Goal: Task Accomplishment & Management: Manage account settings

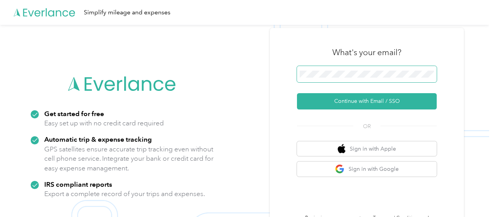
click at [342, 70] on span at bounding box center [367, 74] width 140 height 16
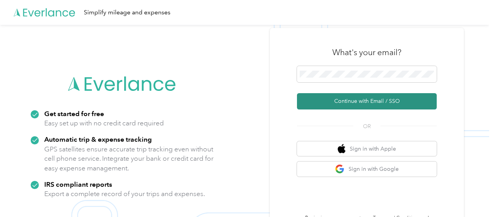
click at [370, 101] on button "Continue with Email / SSO" at bounding box center [367, 101] width 140 height 16
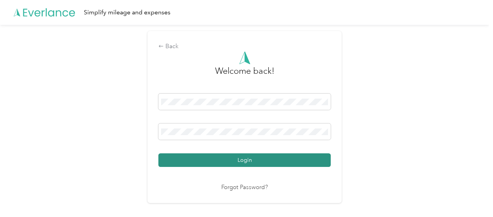
click at [242, 159] on button "Login" at bounding box center [244, 160] width 172 height 14
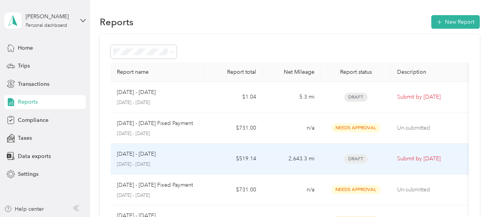
click at [161, 161] on p "[DATE] - [DATE]" at bounding box center [157, 164] width 81 height 7
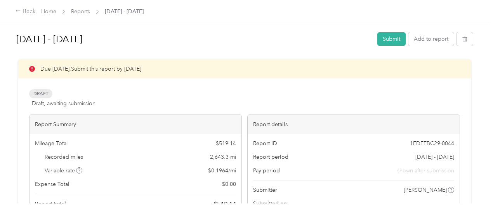
click at [293, 87] on div "Due [DATE]. Submit this report by [DATE] Draft Draft, awaiting submission View …" at bounding box center [244, 148] width 431 height 179
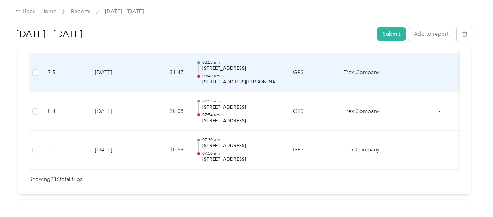
scroll to position [8469, 0]
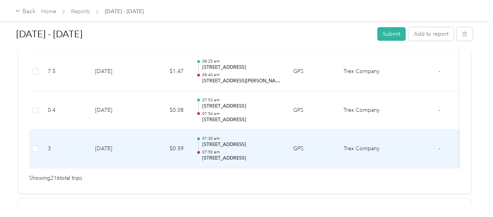
click at [150, 130] on td "$0.59" at bounding box center [166, 149] width 47 height 39
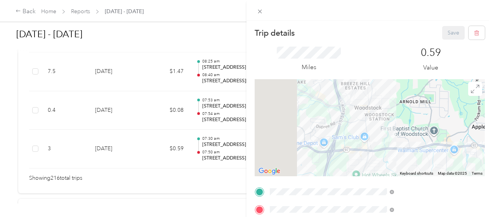
click at [168, 126] on div "Trip details Save This trip cannot be edited because it is either under review,…" at bounding box center [246, 108] width 493 height 217
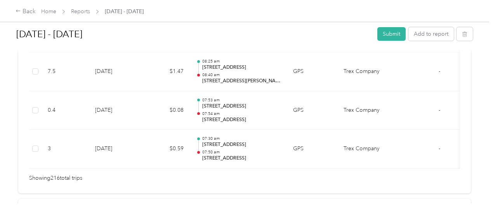
click at [168, 217] on div "Trip details Save This trip cannot be edited because it is either under review,…" at bounding box center [244, 217] width 489 height 0
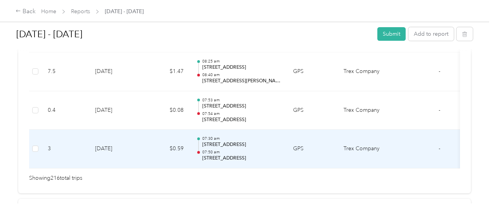
click at [168, 130] on td "$0.59" at bounding box center [166, 149] width 47 height 39
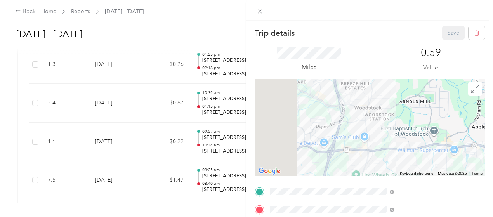
scroll to position [8345, 0]
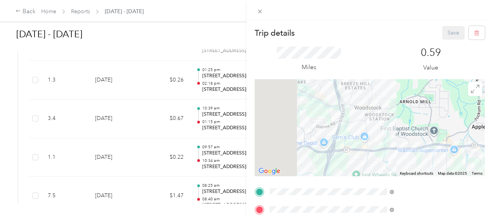
click at [167, 163] on div "Trip details Save This trip cannot be edited because it is either under review,…" at bounding box center [246, 108] width 493 height 217
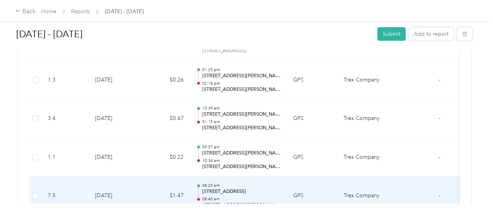
click at [158, 177] on td "$1.47" at bounding box center [166, 196] width 47 height 39
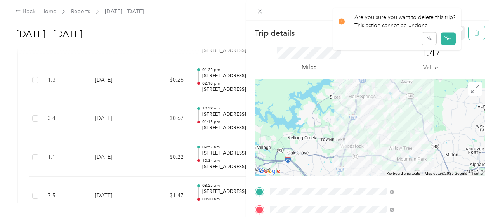
click at [474, 35] on icon "button" at bounding box center [476, 33] width 5 height 5
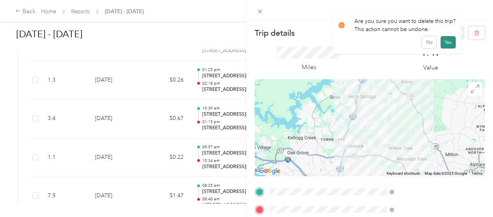
click at [448, 42] on button "Yes" at bounding box center [448, 42] width 15 height 12
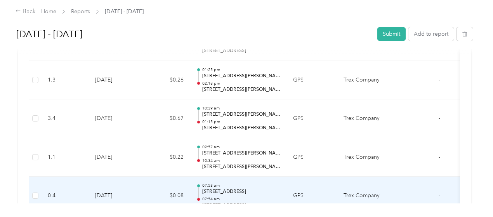
click at [185, 177] on td "$0.08" at bounding box center [166, 196] width 47 height 39
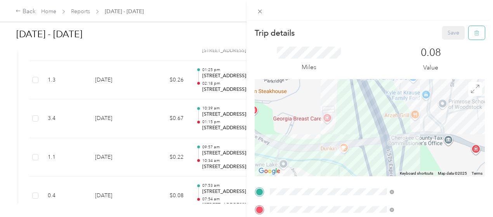
click at [474, 34] on icon "button" at bounding box center [476, 32] width 5 height 5
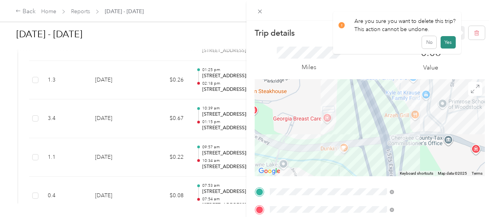
click at [443, 44] on button "Yes" at bounding box center [448, 42] width 15 height 12
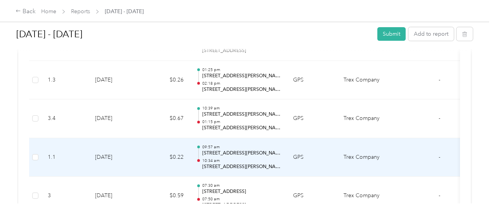
click at [191, 138] on td "09:57 am [STREET_ADDRESS][PERSON_NAME][PERSON_NAME] 10:34 am [STREET_ADDRESS][P…" at bounding box center [238, 157] width 97 height 39
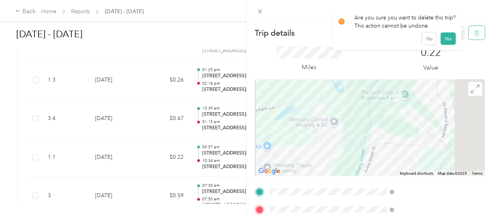
click at [474, 34] on icon "button" at bounding box center [476, 32] width 5 height 5
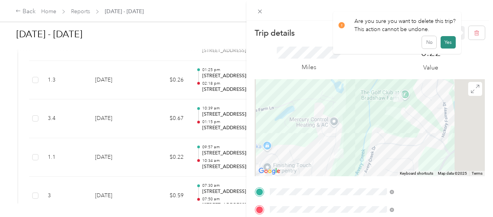
click at [448, 42] on button "Yes" at bounding box center [448, 42] width 15 height 12
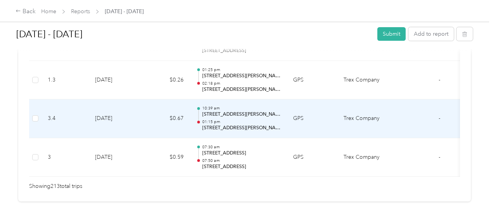
click at [194, 99] on td "10:39 am [STREET_ADDRESS][PERSON_NAME][PERSON_NAME] 01:15 pm [STREET_ADDRESS][P…" at bounding box center [238, 118] width 97 height 39
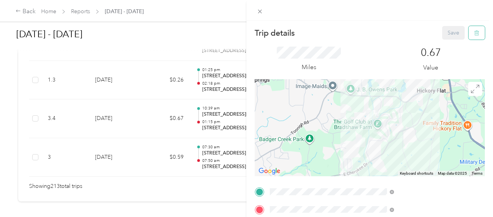
click at [474, 34] on icon "button" at bounding box center [476, 32] width 5 height 5
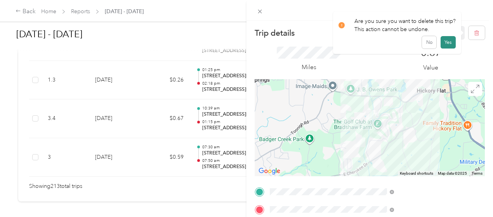
click at [453, 40] on button "Yes" at bounding box center [448, 42] width 15 height 12
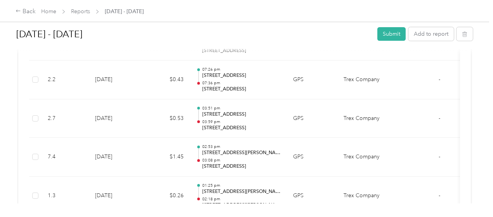
scroll to position [8213, 0]
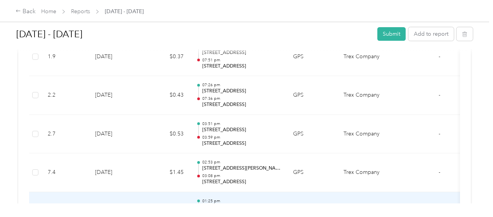
click at [195, 192] on td "01:25 pm [STREET_ADDRESS][PERSON_NAME][PERSON_NAME] 02:18 pm [STREET_ADDRESS][P…" at bounding box center [238, 211] width 97 height 39
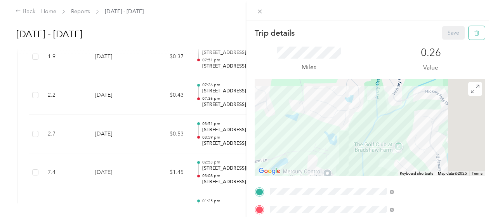
click at [472, 36] on button "button" at bounding box center [477, 33] width 16 height 14
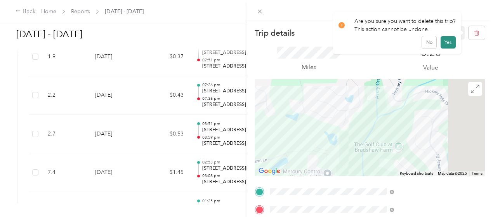
click at [448, 39] on button "Yes" at bounding box center [448, 42] width 15 height 12
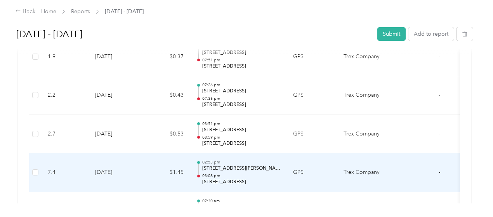
click at [249, 165] on p "[STREET_ADDRESS][PERSON_NAME][PERSON_NAME]" at bounding box center [241, 168] width 78 height 7
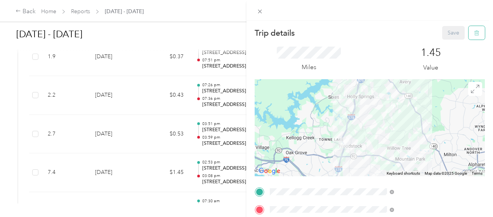
click at [470, 36] on button "button" at bounding box center [477, 33] width 16 height 14
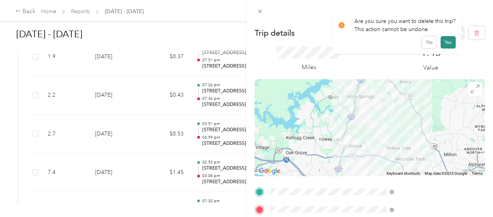
click at [450, 42] on button "Yes" at bounding box center [448, 42] width 15 height 12
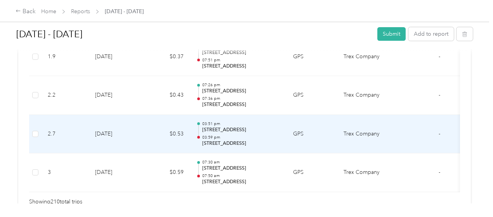
click at [257, 140] on p "[STREET_ADDRESS]" at bounding box center [241, 143] width 78 height 7
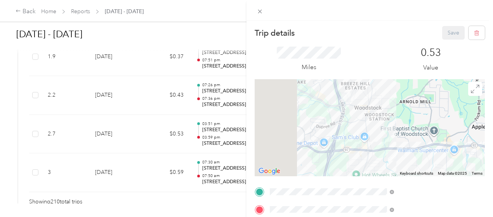
click at [257, 112] on div "Trip details Save This trip cannot be edited because it is either under review,…" at bounding box center [246, 108] width 493 height 217
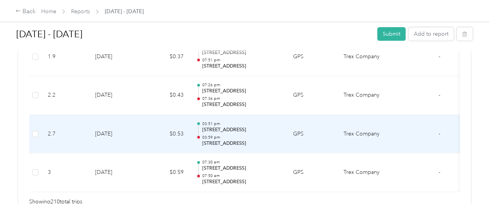
click at [238, 135] on p "03:59 pm" at bounding box center [241, 137] width 78 height 5
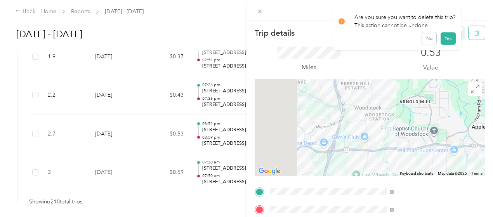
click at [474, 33] on icon "button" at bounding box center [476, 33] width 5 height 5
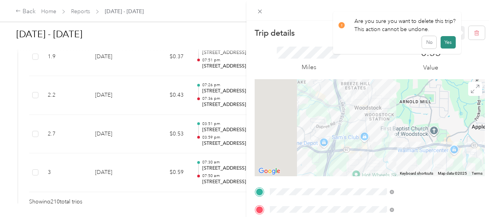
click at [448, 42] on button "Yes" at bounding box center [448, 42] width 15 height 12
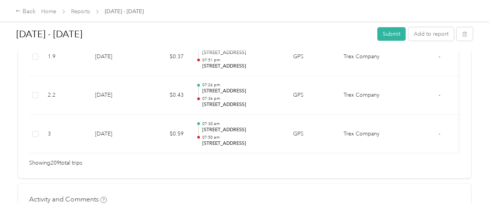
scroll to position [8199, 0]
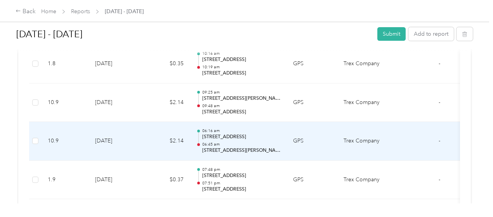
scroll to position [8075, 0]
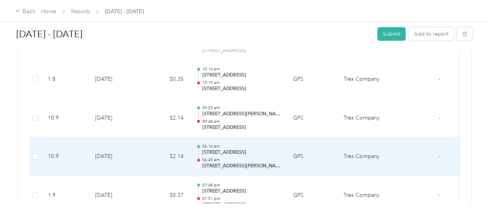
click at [229, 144] on div "06:16 am [STREET_ADDRESS] 06:45 am [STREET_ADDRESS][PERSON_NAME]" at bounding box center [241, 157] width 78 height 26
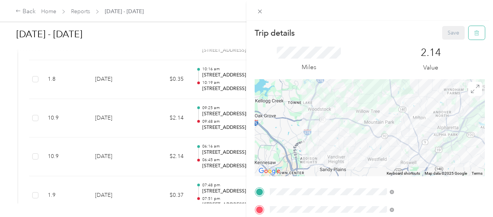
click at [474, 33] on icon "button" at bounding box center [476, 32] width 5 height 5
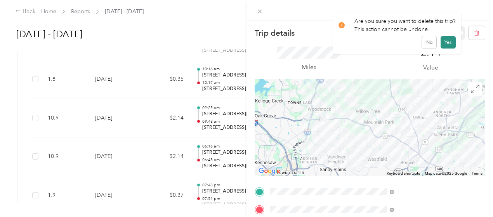
click at [449, 45] on button "Yes" at bounding box center [448, 42] width 15 height 12
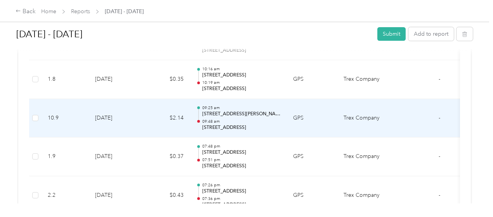
click at [248, 111] on p "[STREET_ADDRESS][PERSON_NAME]" at bounding box center [241, 114] width 78 height 7
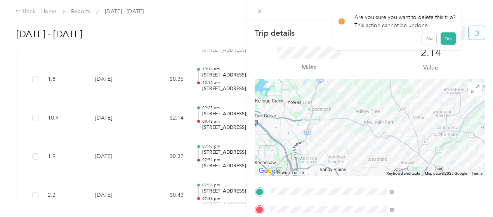
click at [476, 33] on icon "button" at bounding box center [476, 33] width 0 height 2
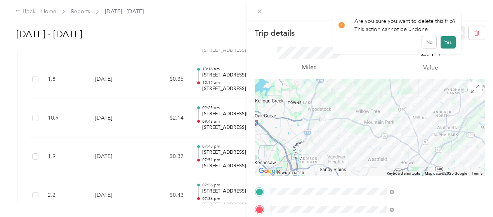
click at [446, 43] on button "Yes" at bounding box center [448, 42] width 15 height 12
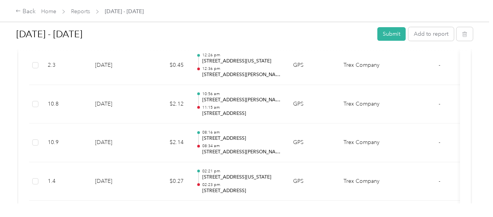
scroll to position [7764, 0]
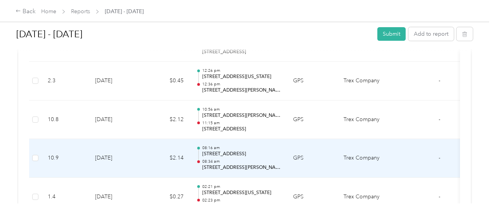
click at [245, 159] on p "08:34 am" at bounding box center [241, 161] width 78 height 5
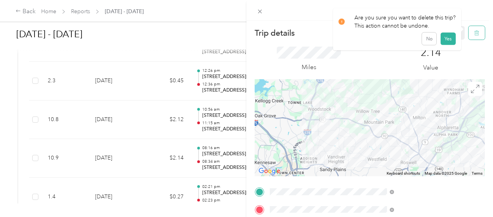
click at [474, 32] on icon "button" at bounding box center [476, 32] width 5 height 5
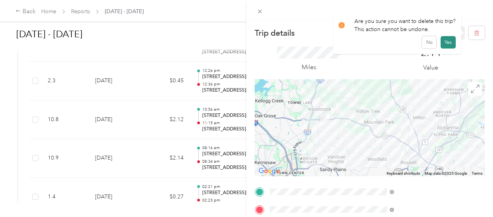
click at [446, 39] on button "Yes" at bounding box center [448, 42] width 15 height 12
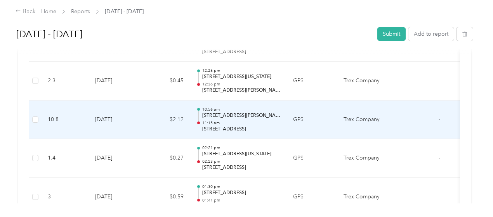
click at [240, 112] on p "[STREET_ADDRESS][PERSON_NAME]" at bounding box center [241, 115] width 78 height 7
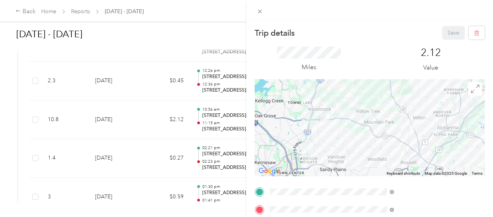
click at [241, 92] on div "Trip details Save This trip cannot be edited because it is either under review,…" at bounding box center [246, 108] width 493 height 217
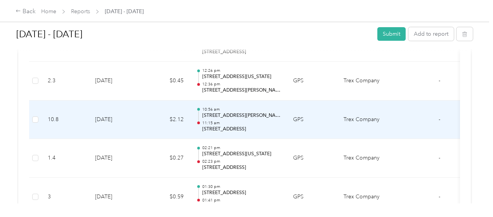
click at [241, 112] on p "[STREET_ADDRESS][PERSON_NAME]" at bounding box center [241, 115] width 78 height 7
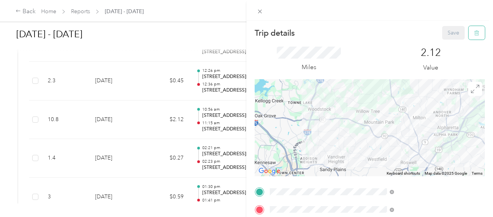
click at [474, 34] on icon "button" at bounding box center [476, 32] width 5 height 5
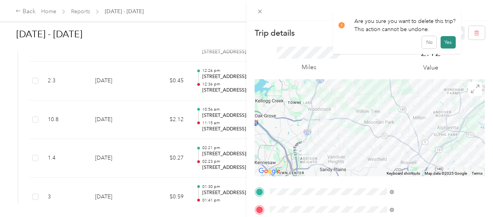
click at [446, 42] on button "Yes" at bounding box center [448, 42] width 15 height 12
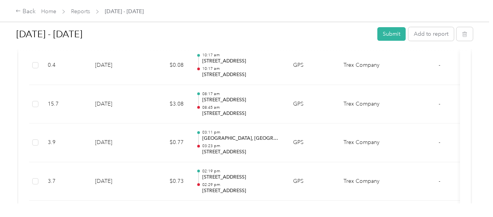
scroll to position [7624, 0]
click at [261, 213] on p "[STREET_ADDRESS][US_STATE]" at bounding box center [241, 216] width 78 height 7
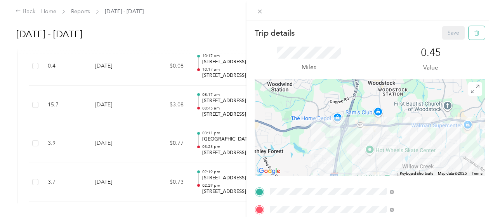
click at [474, 33] on icon "button" at bounding box center [476, 32] width 5 height 5
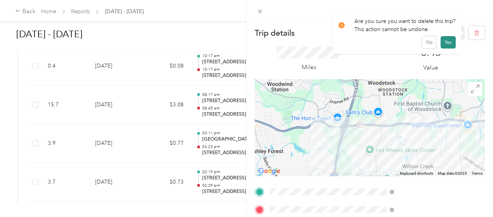
click at [448, 42] on button "Yes" at bounding box center [448, 42] width 15 height 12
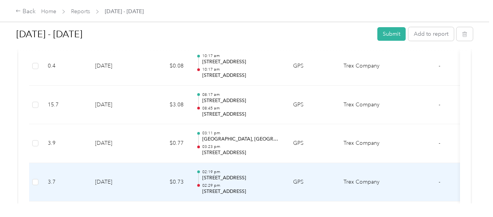
click at [272, 175] on p "[STREET_ADDRESS]" at bounding box center [241, 178] width 78 height 7
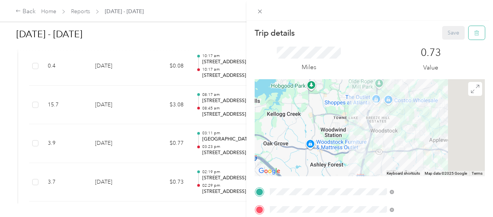
click at [474, 33] on icon "button" at bounding box center [476, 32] width 5 height 5
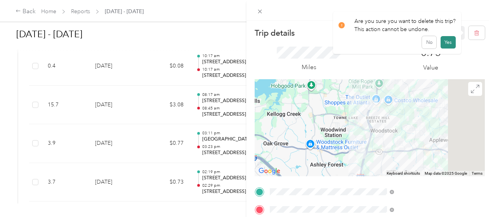
click at [450, 43] on button "Yes" at bounding box center [448, 42] width 15 height 12
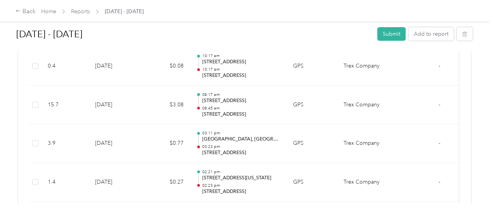
click at [152, 202] on td "$0.77" at bounding box center [166, 221] width 47 height 39
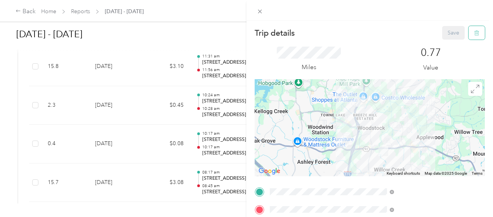
click at [474, 32] on icon "button" at bounding box center [476, 32] width 5 height 5
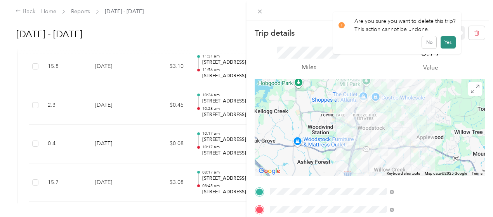
click at [447, 40] on button "Yes" at bounding box center [448, 42] width 15 height 12
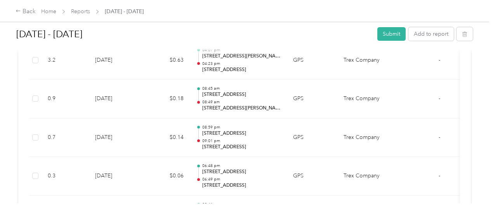
scroll to position [7298, 0]
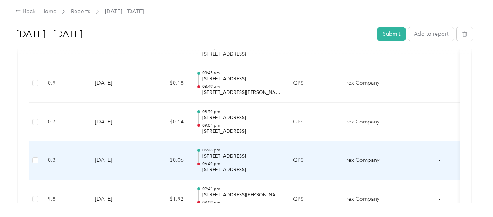
click at [191, 141] on td "06:48 pm [STREET_ADDRESS] 06:49 pm [STREET_ADDRESS]" at bounding box center [238, 160] width 97 height 39
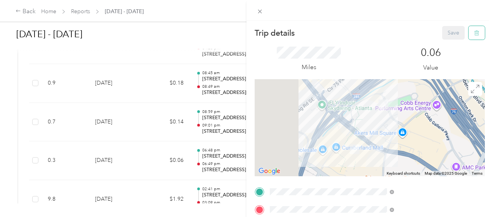
click at [474, 35] on icon "button" at bounding box center [476, 32] width 5 height 5
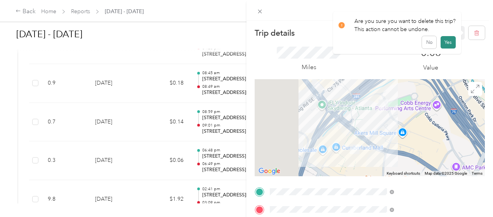
click at [448, 40] on button "Yes" at bounding box center [448, 42] width 15 height 12
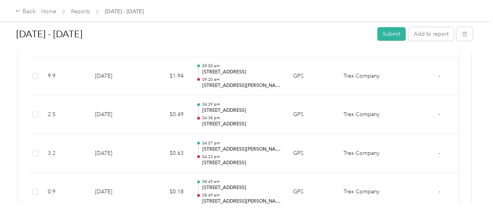
scroll to position [7174, 0]
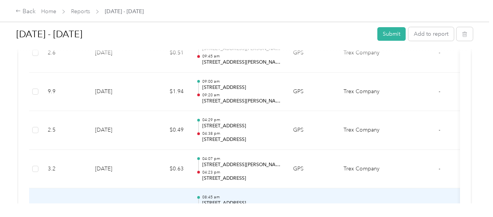
click at [194, 188] on td "08:45 am [STREET_ADDRESS] 08:49 am [STREET_ADDRESS][PERSON_NAME]" at bounding box center [238, 207] width 97 height 39
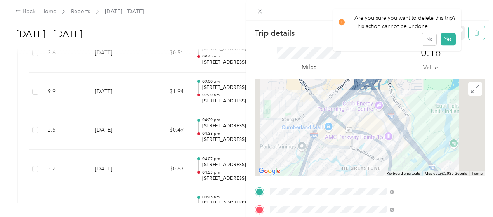
click at [474, 34] on icon "button" at bounding box center [476, 32] width 5 height 5
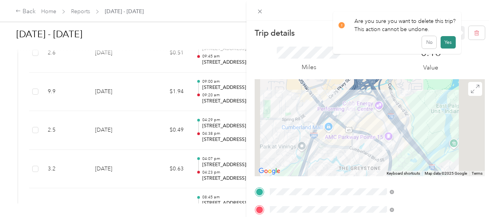
click at [447, 43] on button "Yes" at bounding box center [448, 42] width 15 height 12
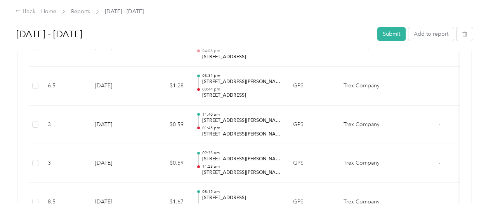
scroll to position [6444, 0]
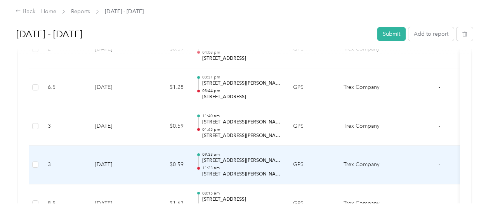
click at [194, 146] on td "09:33 am [STREET_ADDRESS][PERSON_NAME][PERSON_NAME] 11:23 am [STREET_ADDRESS][P…" at bounding box center [238, 165] width 97 height 39
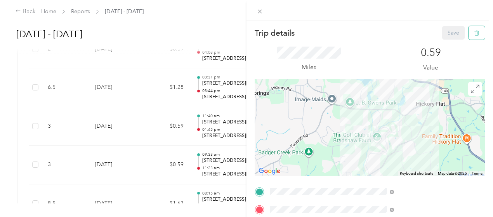
click at [474, 36] on icon "button" at bounding box center [476, 32] width 5 height 5
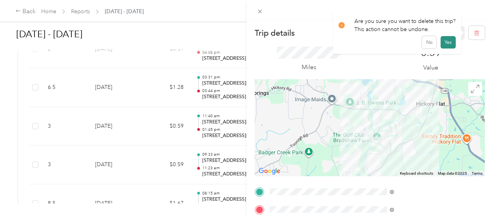
click at [445, 45] on button "Yes" at bounding box center [448, 42] width 15 height 12
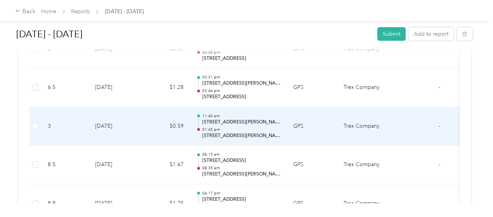
click at [264, 119] on p "[STREET_ADDRESS][PERSON_NAME][PERSON_NAME]" at bounding box center [241, 122] width 78 height 7
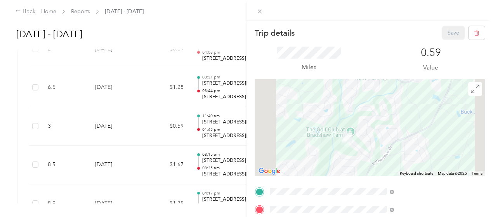
click at [254, 107] on div "Trip details Save This trip cannot be edited because it is either under review,…" at bounding box center [246, 108] width 493 height 217
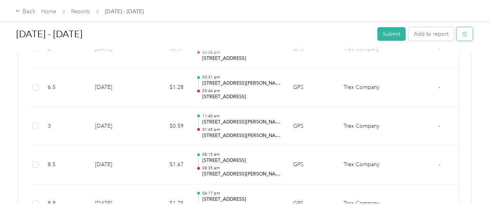
click at [462, 35] on icon "button" at bounding box center [464, 33] width 5 height 5
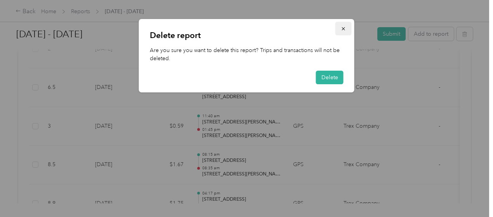
click at [343, 28] on icon "button" at bounding box center [343, 28] width 3 height 3
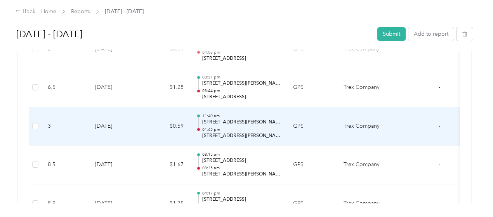
click at [280, 127] on p "01:45 pm" at bounding box center [241, 129] width 78 height 5
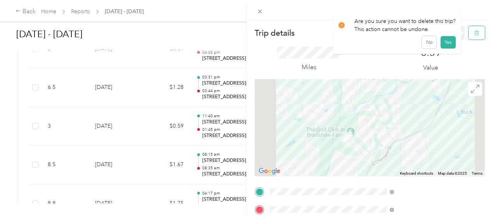
click at [474, 32] on icon "button" at bounding box center [476, 32] width 5 height 5
click at [447, 44] on button "Yes" at bounding box center [448, 42] width 15 height 12
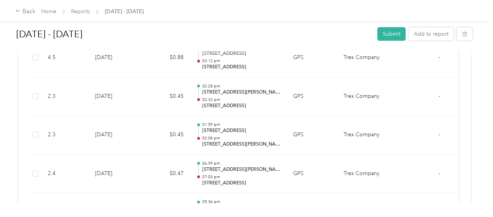
scroll to position [6227, 0]
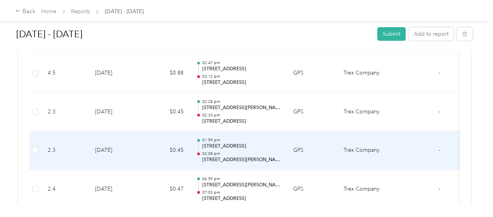
click at [256, 143] on p "[STREET_ADDRESS]" at bounding box center [241, 146] width 78 height 7
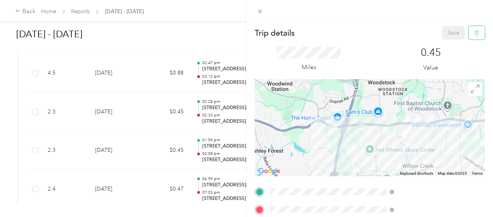
click at [474, 34] on icon "button" at bounding box center [476, 32] width 5 height 5
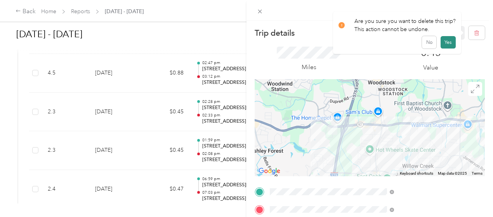
click at [446, 42] on button "Yes" at bounding box center [448, 42] width 15 height 12
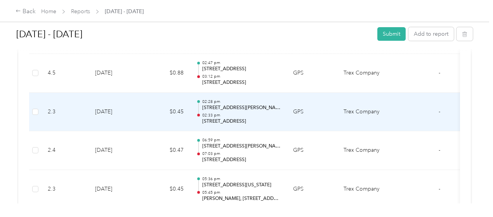
click at [186, 99] on td "$0.45" at bounding box center [166, 112] width 47 height 39
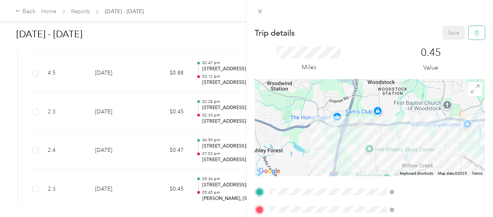
click at [474, 35] on icon "button" at bounding box center [476, 32] width 5 height 5
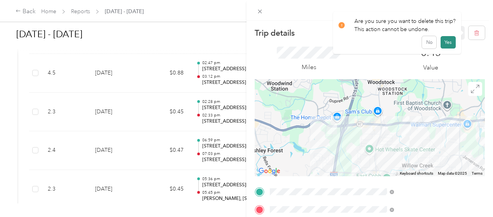
click at [446, 41] on button "Yes" at bounding box center [448, 42] width 15 height 12
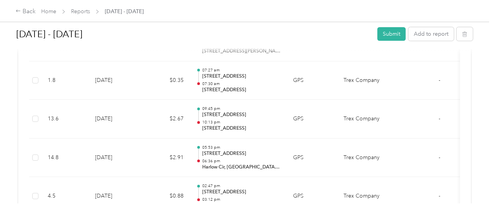
scroll to position [6103, 0]
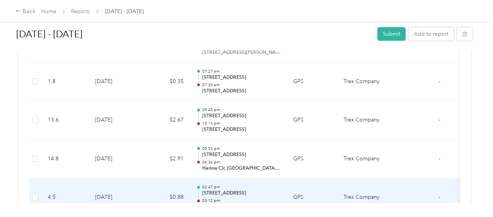
drag, startPoint x: 158, startPoint y: 173, endPoint x: 153, endPoint y: 173, distance: 4.7
click at [153, 178] on td "$0.88" at bounding box center [166, 197] width 47 height 39
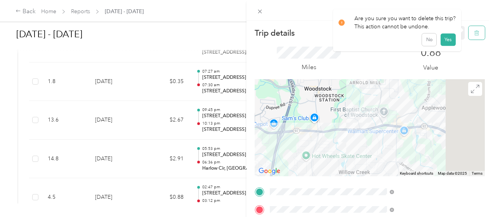
click at [474, 31] on icon "button" at bounding box center [476, 32] width 5 height 5
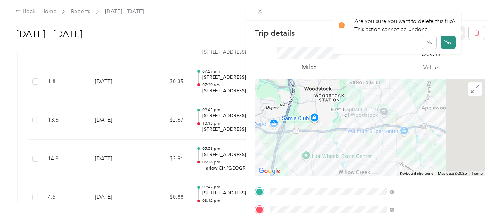
click at [444, 42] on button "Yes" at bounding box center [448, 42] width 15 height 12
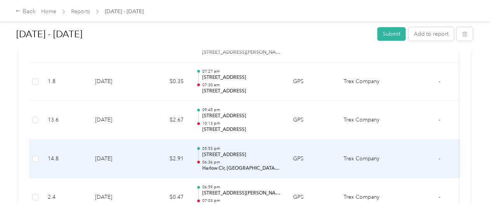
click at [270, 151] on p "[STREET_ADDRESS]" at bounding box center [241, 154] width 78 height 7
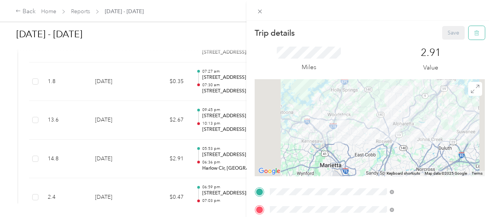
click at [474, 32] on icon "button" at bounding box center [476, 32] width 5 height 5
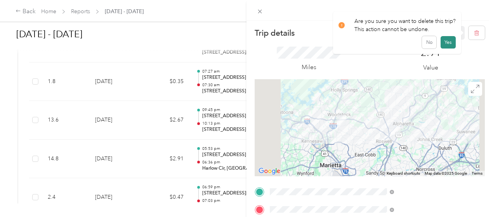
click at [447, 43] on button "Yes" at bounding box center [448, 42] width 15 height 12
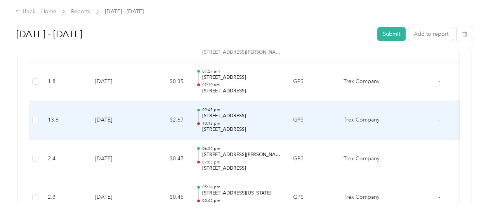
click at [231, 126] on p "[STREET_ADDRESS]" at bounding box center [241, 129] width 78 height 7
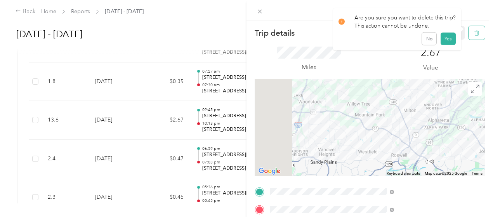
click at [474, 34] on icon "button" at bounding box center [476, 32] width 5 height 5
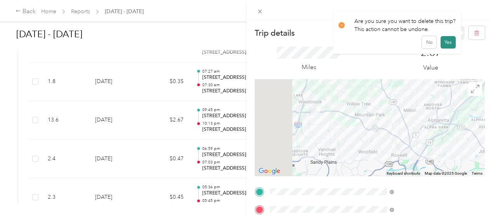
click at [446, 42] on button "Yes" at bounding box center [448, 42] width 15 height 12
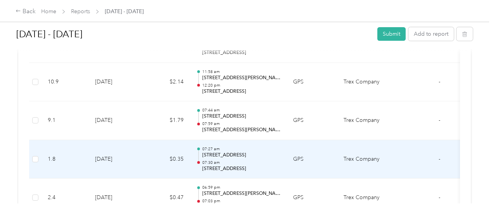
click at [225, 160] on p "07:30 am" at bounding box center [241, 162] width 78 height 5
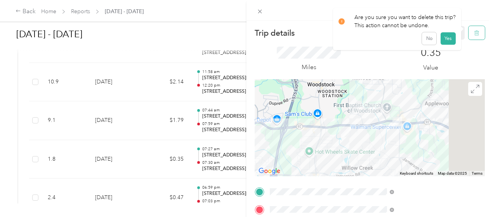
click at [474, 35] on icon "button" at bounding box center [476, 32] width 5 height 5
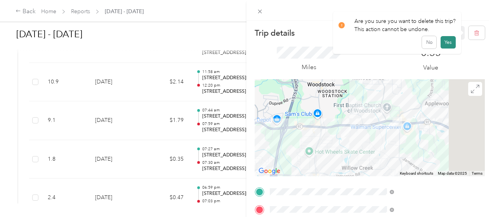
click at [448, 41] on button "Yes" at bounding box center [448, 42] width 15 height 12
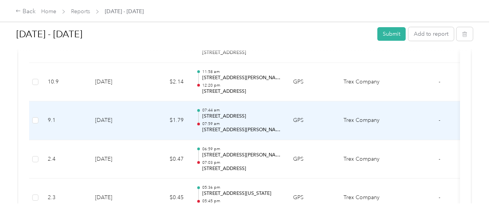
click at [253, 121] on p "07:59 am" at bounding box center [241, 123] width 78 height 5
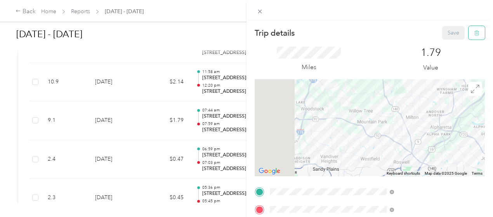
click at [470, 36] on button "button" at bounding box center [477, 33] width 16 height 14
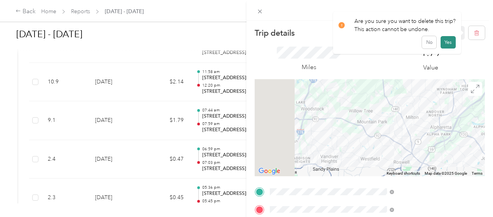
click at [447, 45] on button "Yes" at bounding box center [448, 42] width 15 height 12
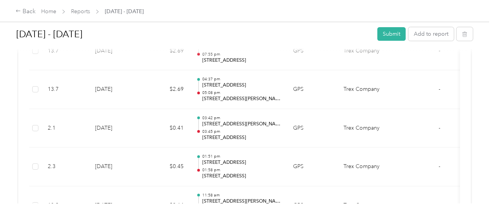
scroll to position [5901, 0]
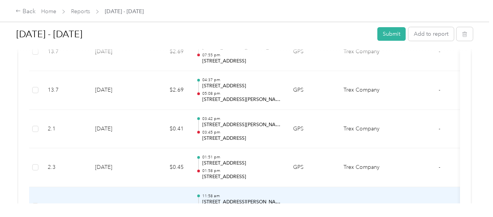
click at [226, 207] on p "12:20 pm" at bounding box center [241, 209] width 78 height 5
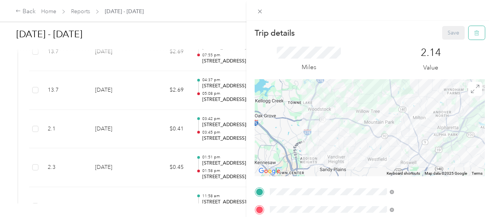
click at [474, 33] on icon "button" at bounding box center [476, 32] width 5 height 5
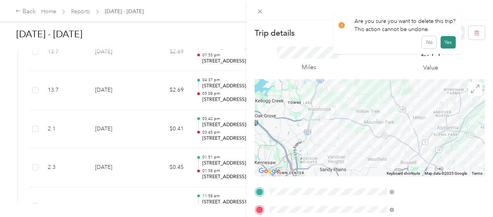
click at [450, 43] on button "Yes" at bounding box center [448, 42] width 15 height 12
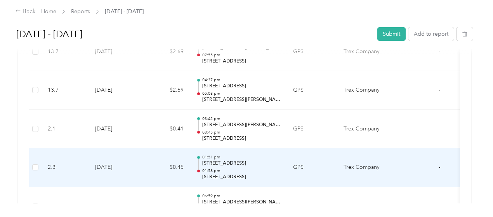
click at [186, 148] on td "$0.45" at bounding box center [166, 167] width 47 height 39
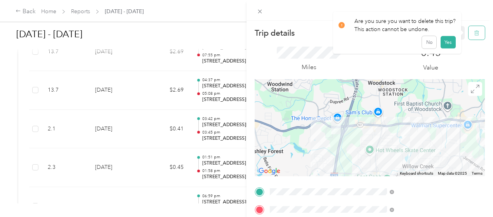
click at [474, 35] on icon "button" at bounding box center [476, 33] width 5 height 5
click at [448, 42] on button "Yes" at bounding box center [448, 42] width 15 height 12
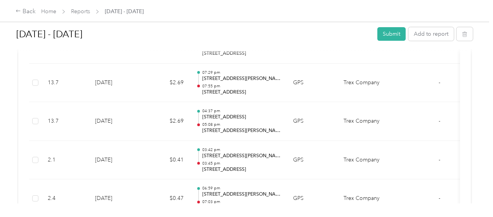
scroll to position [5854, 0]
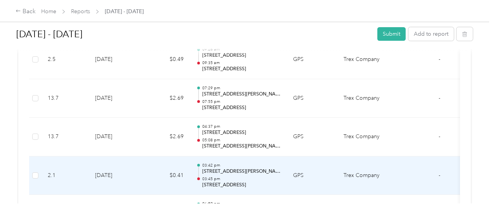
click at [150, 156] on td "$0.41" at bounding box center [166, 175] width 47 height 39
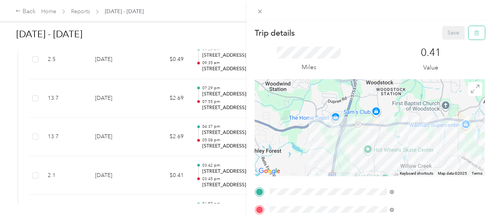
click at [476, 33] on icon "button" at bounding box center [476, 33] width 0 height 2
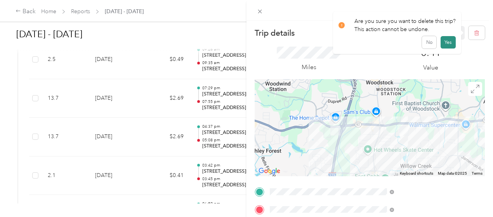
click at [444, 42] on button "Yes" at bounding box center [448, 42] width 15 height 12
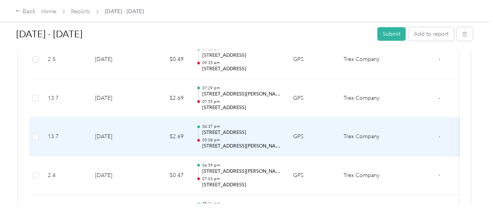
click at [152, 118] on td "$2.69" at bounding box center [166, 137] width 47 height 39
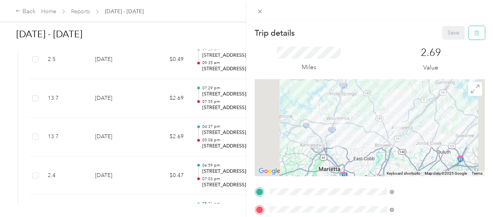
click at [476, 33] on icon "button" at bounding box center [476, 33] width 0 height 2
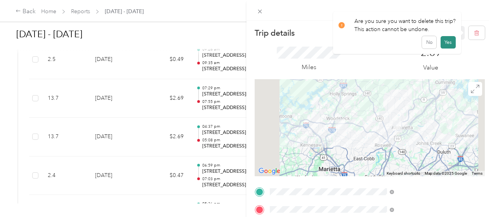
click at [446, 42] on button "Yes" at bounding box center [448, 42] width 15 height 12
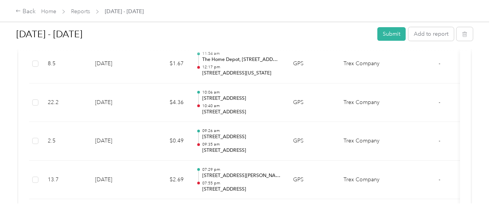
scroll to position [5761, 0]
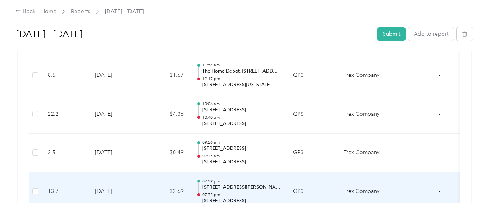
click at [133, 173] on td "[DATE]" at bounding box center [116, 191] width 54 height 39
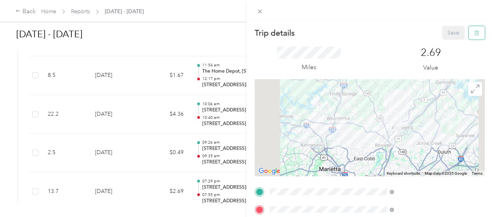
click at [474, 31] on icon "button" at bounding box center [476, 32] width 5 height 5
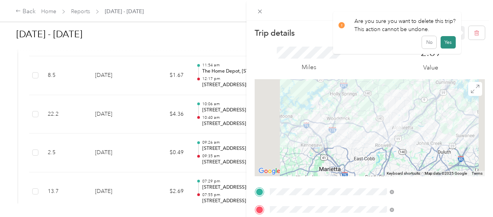
click at [445, 43] on button "Yes" at bounding box center [448, 42] width 15 height 12
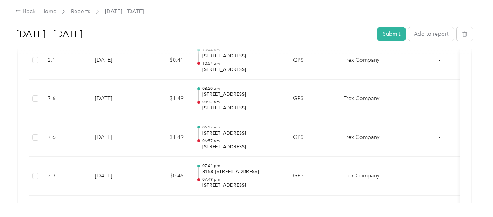
scroll to position [4348, 0]
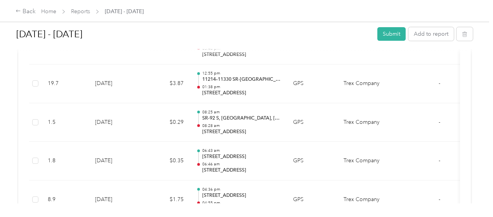
scroll to position [3976, 0]
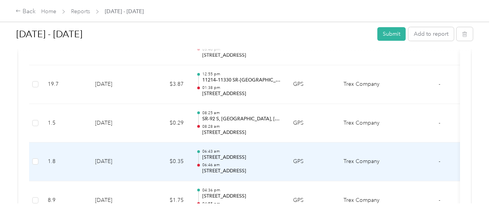
click at [164, 143] on td "$0.35" at bounding box center [166, 161] width 47 height 39
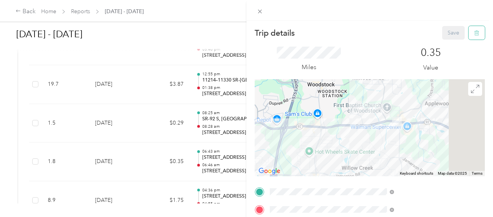
click at [476, 33] on icon "button" at bounding box center [476, 33] width 0 height 2
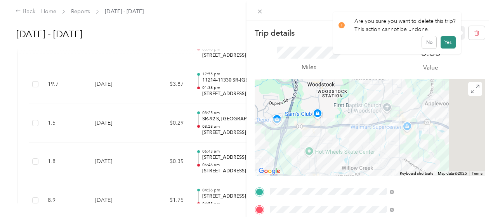
click at [449, 42] on button "Yes" at bounding box center [448, 42] width 15 height 12
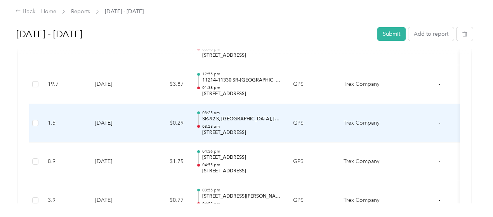
click at [154, 106] on td "$0.29" at bounding box center [166, 123] width 47 height 39
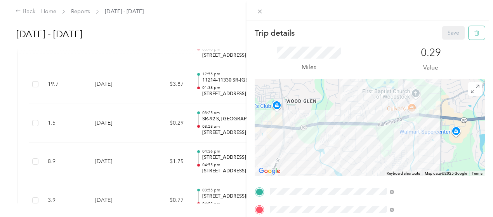
click at [474, 35] on icon "button" at bounding box center [476, 33] width 5 height 5
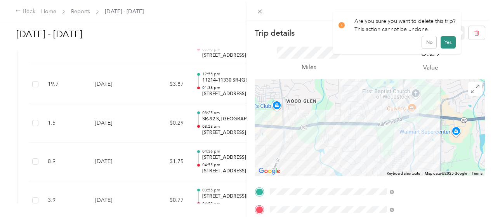
click at [446, 42] on button "Yes" at bounding box center [448, 42] width 15 height 12
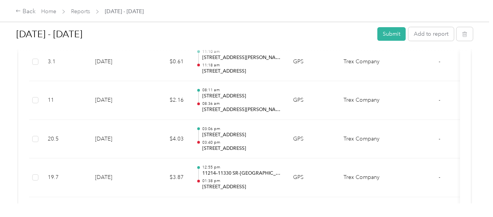
scroll to position [3867, 0]
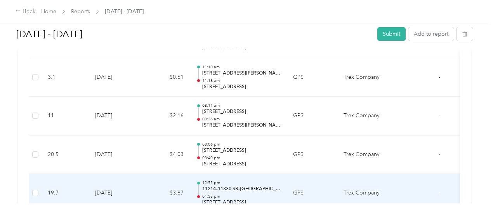
click at [189, 174] on td "$3.87" at bounding box center [166, 193] width 47 height 39
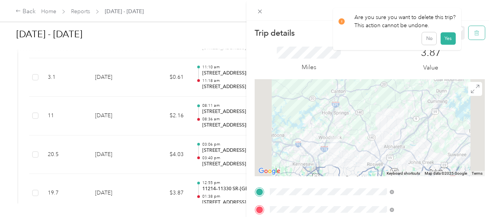
click at [474, 35] on icon "button" at bounding box center [476, 32] width 5 height 5
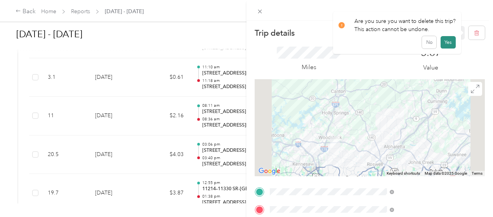
click at [449, 42] on button "Yes" at bounding box center [448, 42] width 15 height 12
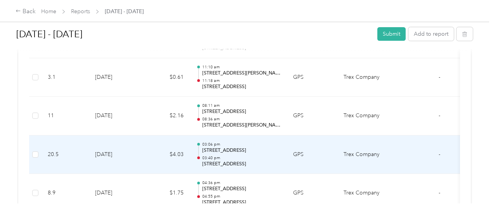
click at [155, 135] on td "$4.03" at bounding box center [166, 154] width 47 height 39
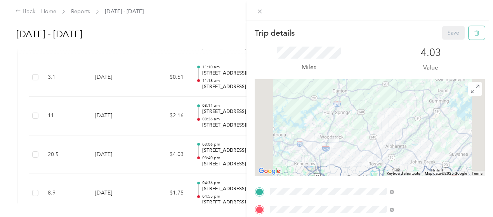
click at [474, 34] on icon "button" at bounding box center [476, 32] width 5 height 5
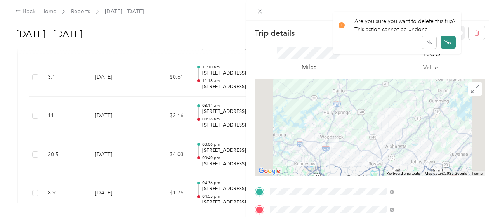
click at [448, 42] on button "Yes" at bounding box center [448, 42] width 15 height 12
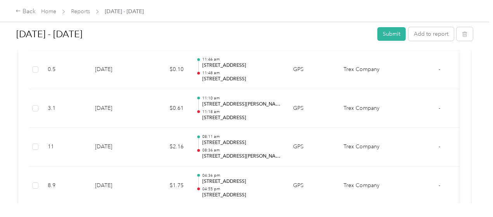
scroll to position [3820, 0]
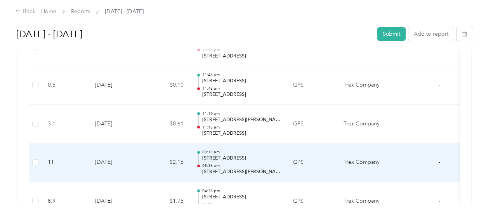
click at [237, 149] on div "08:11 am [STREET_ADDRESS] 08:36 am [STREET_ADDRESS][PERSON_NAME]" at bounding box center [241, 162] width 78 height 26
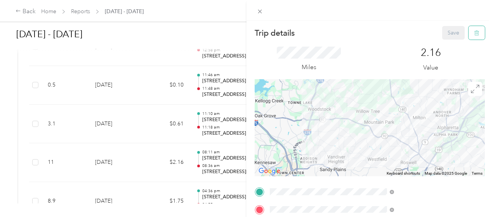
click at [474, 33] on icon "button" at bounding box center [476, 32] width 5 height 5
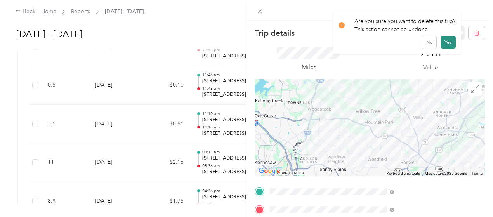
click at [450, 40] on button "Yes" at bounding box center [448, 42] width 15 height 12
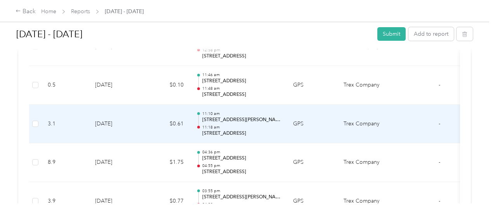
click at [159, 107] on td "$0.61" at bounding box center [166, 124] width 47 height 39
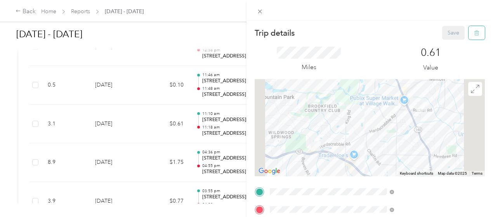
click at [474, 35] on icon "button" at bounding box center [476, 32] width 5 height 5
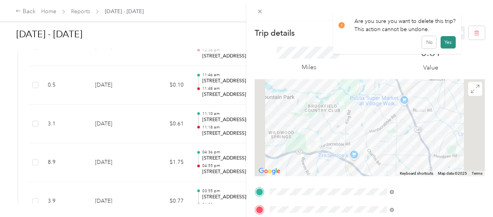
click at [443, 42] on button "Yes" at bounding box center [448, 42] width 15 height 12
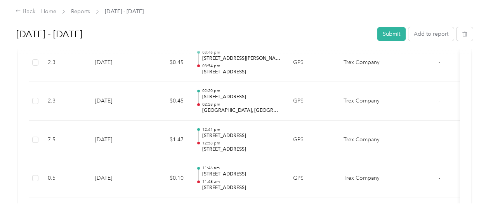
scroll to position [3712, 0]
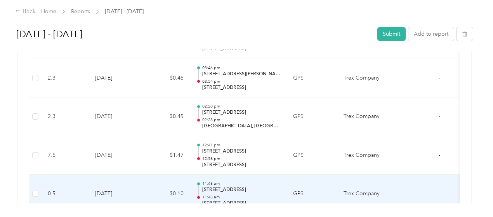
click at [157, 180] on td "$0.10" at bounding box center [166, 194] width 47 height 39
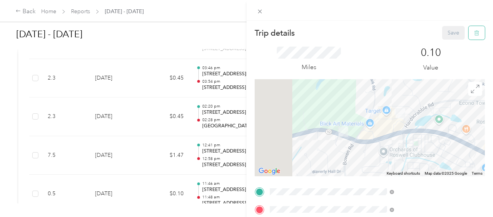
click at [474, 35] on icon "button" at bounding box center [476, 32] width 5 height 5
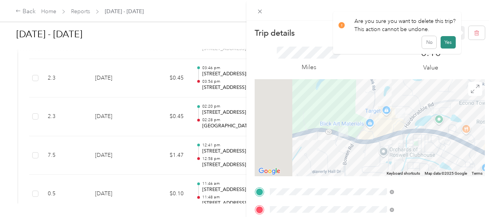
click at [446, 40] on button "Yes" at bounding box center [448, 42] width 15 height 12
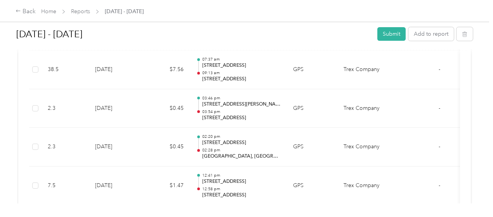
scroll to position [3681, 0]
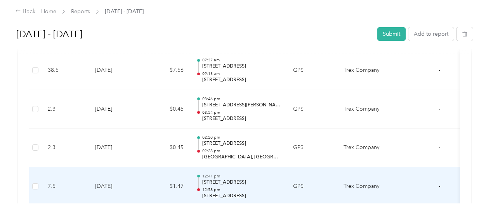
click at [156, 172] on td "$1.47" at bounding box center [166, 186] width 47 height 39
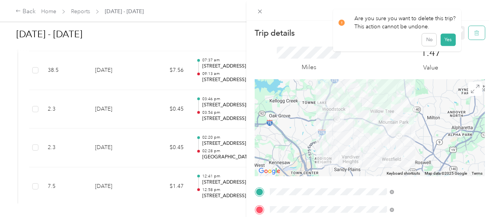
click at [476, 33] on icon "button" at bounding box center [476, 33] width 0 height 2
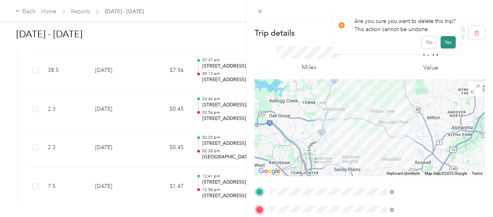
click at [447, 40] on button "Yes" at bounding box center [448, 42] width 15 height 12
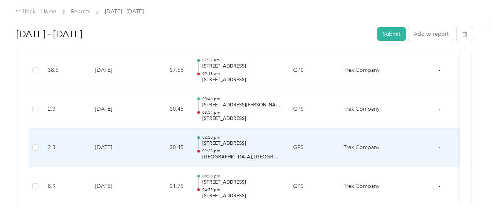
click at [154, 136] on td "$0.45" at bounding box center [166, 147] width 47 height 39
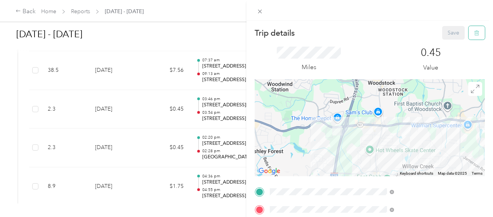
click at [474, 34] on icon "button" at bounding box center [476, 32] width 5 height 5
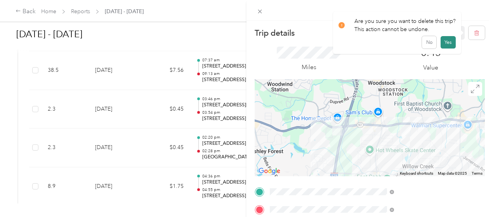
click at [445, 39] on button "Yes" at bounding box center [448, 42] width 15 height 12
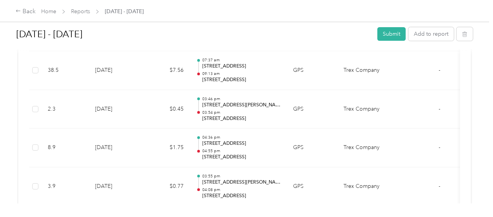
click at [445, 39] on button "Add to report" at bounding box center [430, 34] width 45 height 14
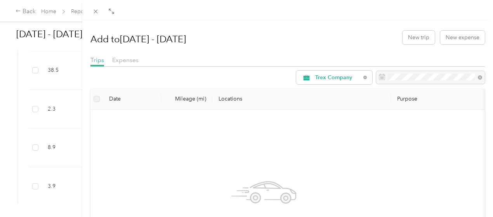
click at [332, 29] on div "Add to [DATE] - [DATE] New trip New expense" at bounding box center [287, 37] width 394 height 23
click at [88, 82] on div "Add to [DATE] - [DATE] New trip New expense Trips Expenses Trex Company Date Mi…" at bounding box center [246, 108] width 493 height 217
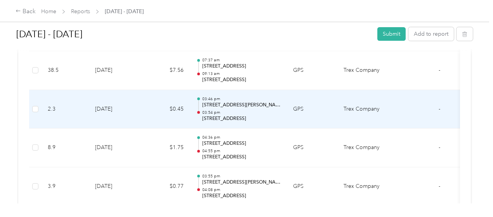
click at [130, 92] on td "[DATE]" at bounding box center [116, 109] width 54 height 39
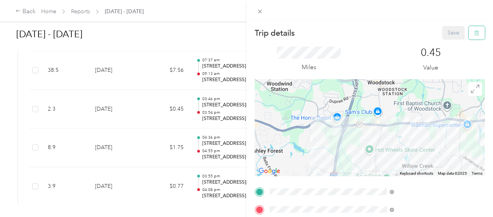
click at [474, 33] on icon "button" at bounding box center [476, 32] width 5 height 5
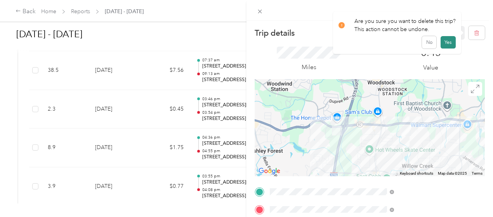
click at [449, 42] on button "Yes" at bounding box center [448, 42] width 15 height 12
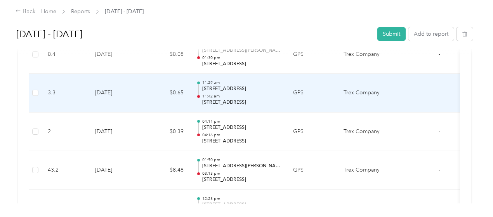
click at [161, 96] on td "$0.65" at bounding box center [166, 93] width 47 height 39
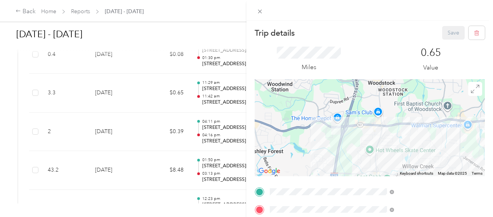
click at [161, 96] on div "Trip details Save This trip cannot be edited because it is either under review,…" at bounding box center [246, 108] width 493 height 217
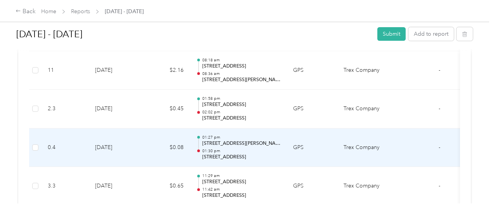
click at [165, 141] on td "$0.08" at bounding box center [166, 147] width 47 height 39
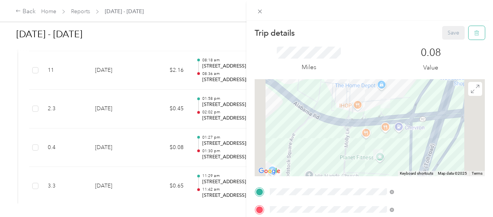
click at [474, 36] on icon "button" at bounding box center [476, 32] width 5 height 5
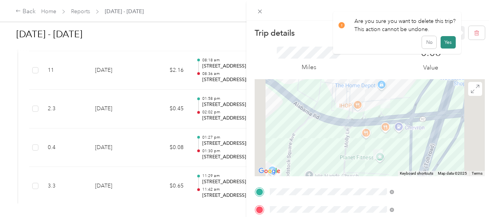
click at [444, 43] on button "Yes" at bounding box center [448, 42] width 15 height 12
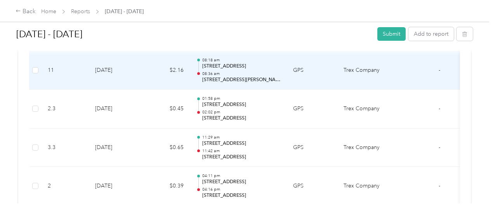
click at [194, 65] on td "08:18 am [STREET_ADDRESS] 08:36 am [STREET_ADDRESS][PERSON_NAME]" at bounding box center [238, 70] width 97 height 39
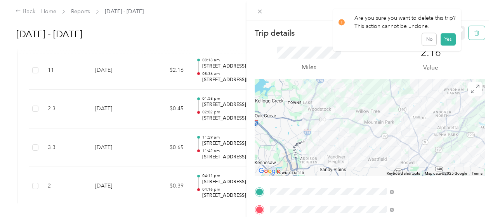
click at [474, 32] on icon "button" at bounding box center [476, 32] width 5 height 5
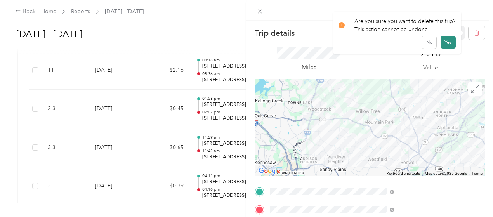
click at [449, 40] on button "Yes" at bounding box center [448, 42] width 15 height 12
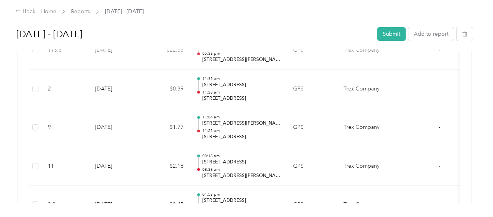
scroll to position [2066, 0]
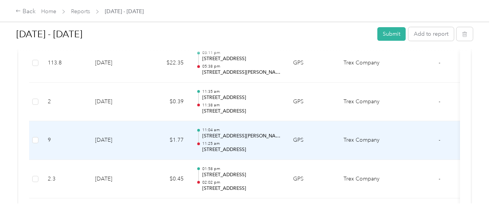
click at [189, 130] on td "$1.77" at bounding box center [166, 140] width 47 height 39
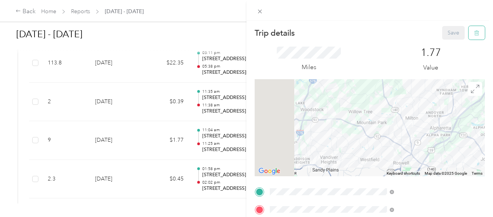
click at [476, 32] on icon "button" at bounding box center [476, 33] width 0 height 2
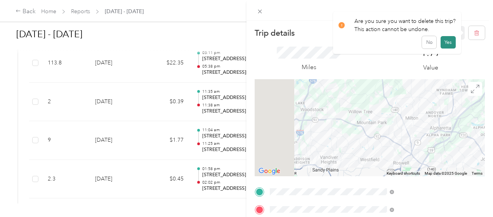
click at [449, 42] on button "Yes" at bounding box center [448, 42] width 15 height 12
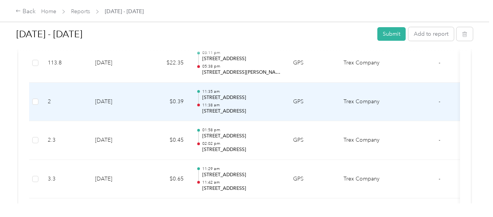
click at [172, 87] on td "$0.39" at bounding box center [166, 102] width 47 height 39
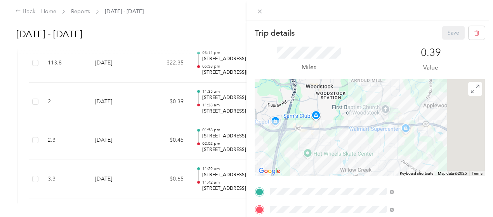
click at [158, 88] on div "Trip details Save This trip cannot be edited because it is either under review,…" at bounding box center [246, 108] width 493 height 217
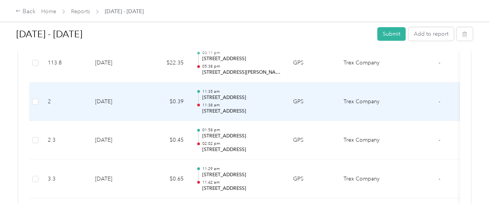
click at [158, 88] on td "$0.39" at bounding box center [166, 102] width 47 height 39
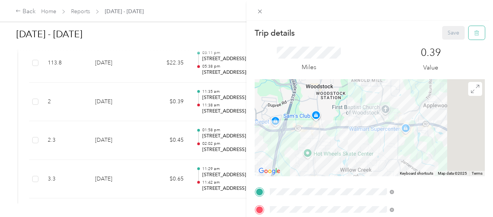
click at [474, 32] on icon "button" at bounding box center [476, 32] width 5 height 5
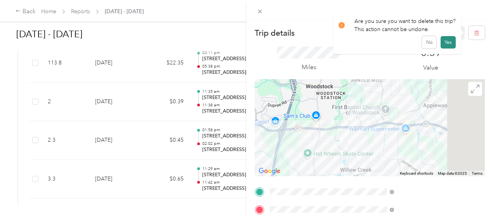
click at [448, 41] on button "Yes" at bounding box center [448, 42] width 15 height 12
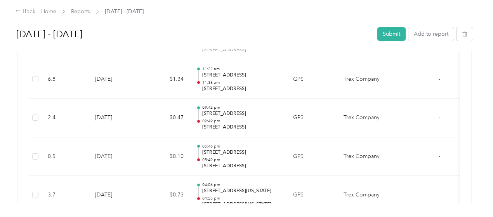
scroll to position [684, 0]
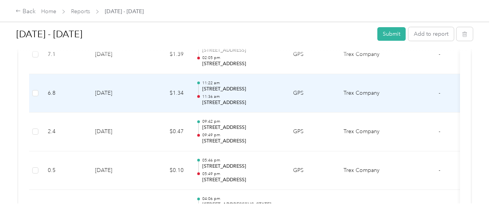
click at [175, 83] on td "$1.34" at bounding box center [166, 93] width 47 height 39
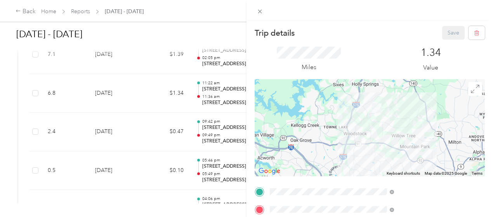
click at [321, 111] on div "Trip details Save This trip cannot be edited because it is either under review,…" at bounding box center [246, 108] width 493 height 217
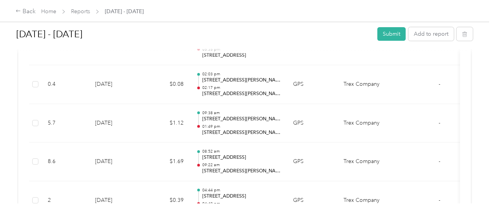
scroll to position [870, 0]
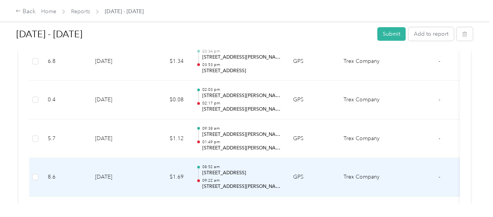
click at [186, 168] on td "$1.69" at bounding box center [166, 177] width 47 height 39
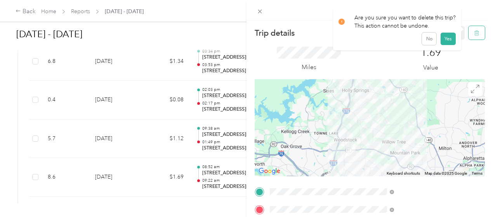
click at [474, 33] on icon "button" at bounding box center [476, 32] width 5 height 5
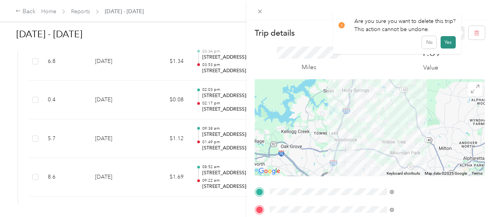
click at [447, 39] on button "Yes" at bounding box center [448, 42] width 15 height 12
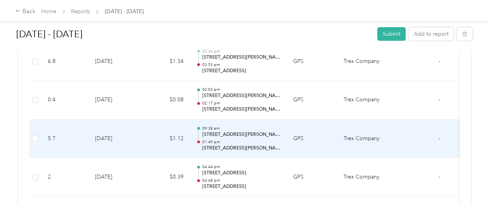
click at [160, 141] on td "$1.12" at bounding box center [166, 139] width 47 height 39
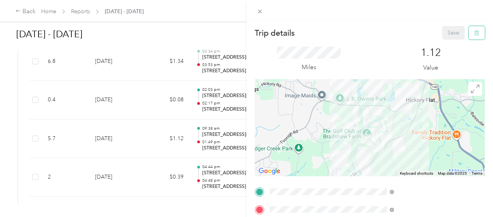
click at [474, 31] on icon "button" at bounding box center [476, 33] width 5 height 5
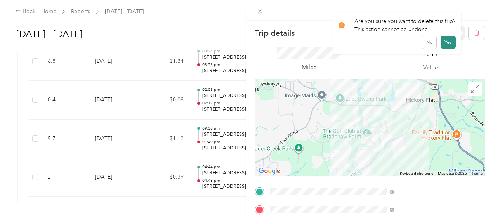
click at [447, 40] on button "Yes" at bounding box center [448, 42] width 15 height 12
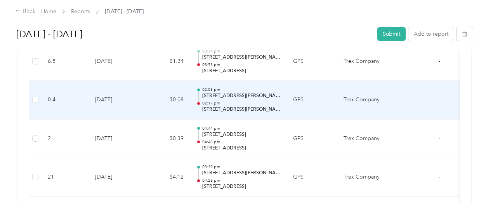
click at [163, 93] on td "$0.08" at bounding box center [166, 100] width 47 height 39
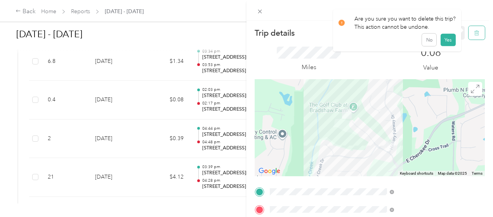
click at [470, 38] on button "button" at bounding box center [477, 33] width 16 height 14
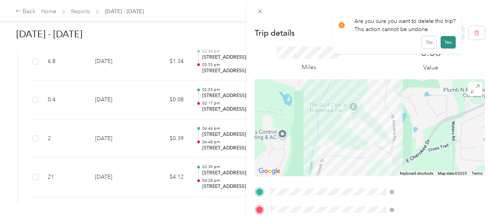
click at [443, 44] on button "Yes" at bounding box center [448, 42] width 15 height 12
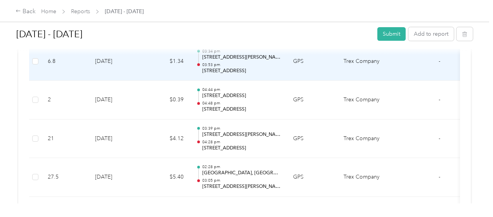
click at [149, 68] on td "$1.34" at bounding box center [166, 61] width 47 height 39
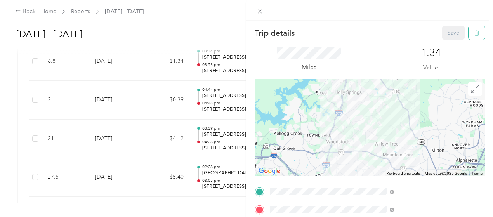
click at [474, 31] on icon "button" at bounding box center [476, 33] width 5 height 5
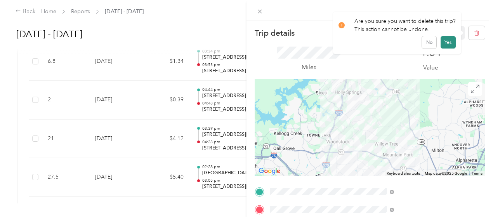
click at [448, 40] on button "Yes" at bounding box center [448, 42] width 15 height 12
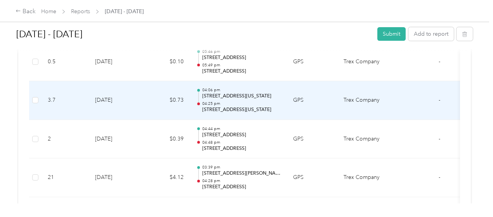
click at [151, 97] on td "$0.73" at bounding box center [166, 100] width 47 height 39
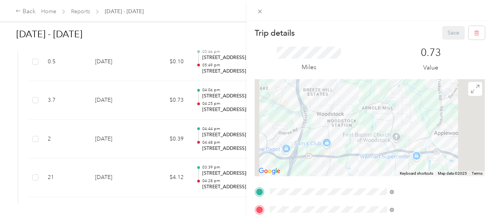
click at [319, 69] on div "Trip details Save This trip cannot be edited because it is either under review,…" at bounding box center [246, 108] width 493 height 217
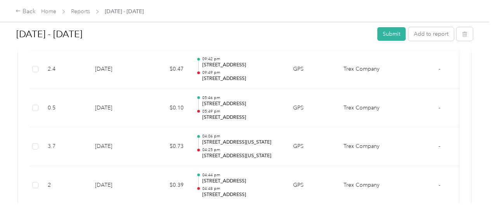
scroll to position [746, 0]
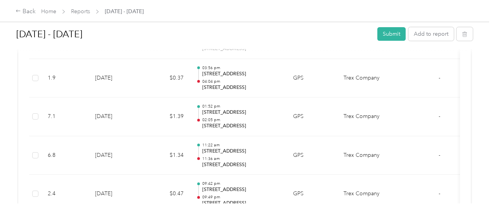
scroll to position [606, 0]
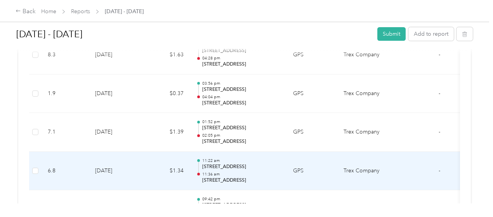
click at [161, 161] on td "$1.34" at bounding box center [166, 171] width 47 height 39
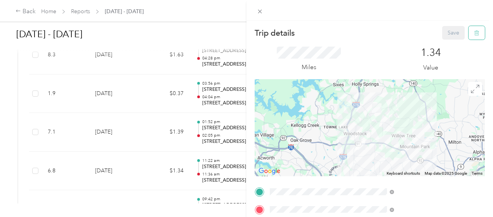
click at [477, 33] on icon "button" at bounding box center [477, 33] width 0 height 2
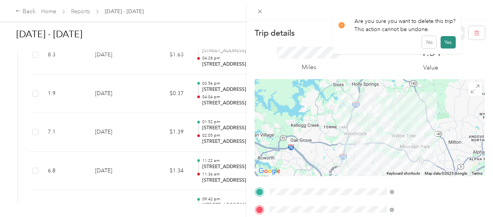
click at [448, 43] on button "Yes" at bounding box center [448, 42] width 15 height 12
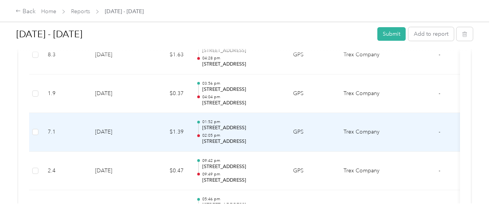
click at [150, 126] on td "$1.39" at bounding box center [166, 132] width 47 height 39
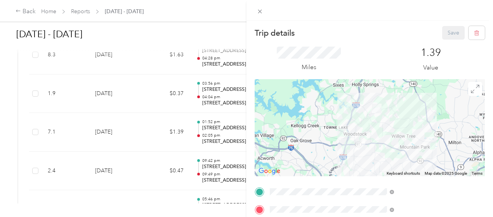
click at [160, 127] on div "Trip details Save This trip cannot be edited because it is either under review,…" at bounding box center [246, 108] width 493 height 217
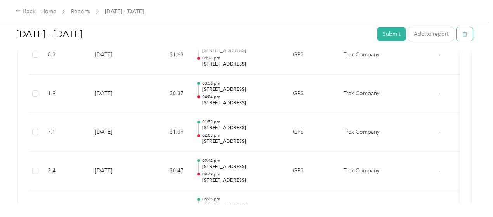
click at [465, 36] on icon "button" at bounding box center [464, 33] width 5 height 5
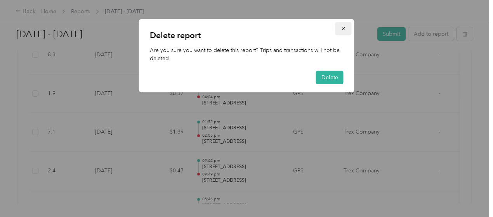
click at [345, 28] on icon "button" at bounding box center [343, 28] width 3 height 3
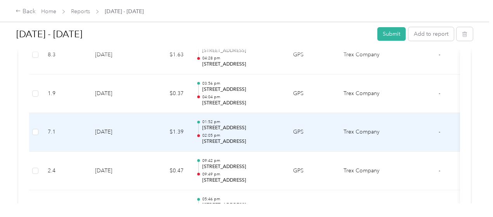
click at [148, 131] on td "$1.39" at bounding box center [166, 132] width 47 height 39
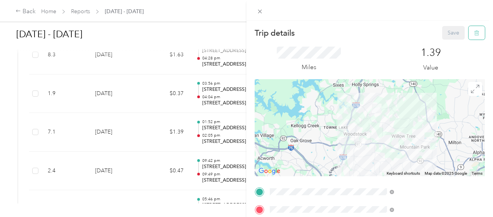
click at [474, 33] on icon "button" at bounding box center [476, 32] width 5 height 5
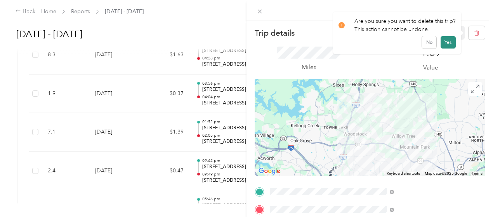
click at [447, 41] on button "Yes" at bounding box center [448, 42] width 15 height 12
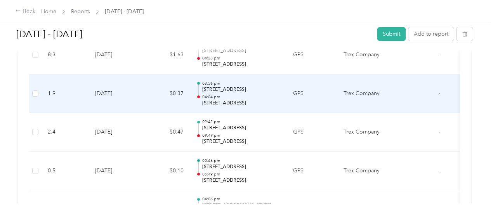
click at [147, 95] on td "$0.37" at bounding box center [166, 94] width 47 height 39
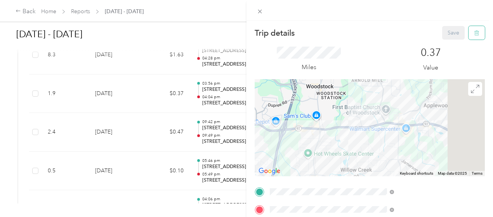
click at [469, 37] on button "button" at bounding box center [477, 33] width 16 height 14
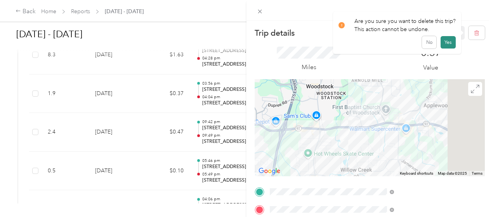
click at [446, 44] on button "Yes" at bounding box center [448, 42] width 15 height 12
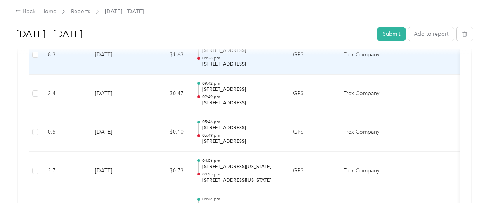
click at [139, 57] on td "[DATE]" at bounding box center [116, 55] width 54 height 39
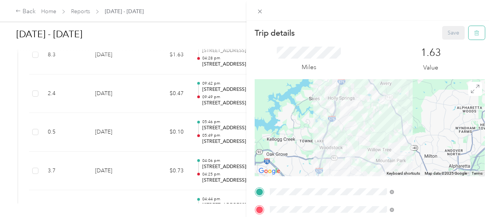
click at [474, 31] on button "button" at bounding box center [477, 33] width 16 height 14
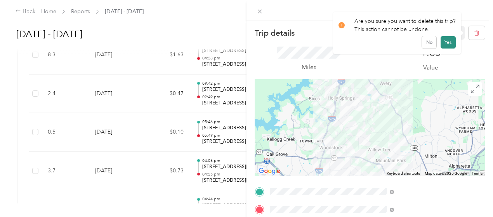
click at [450, 41] on button "Yes" at bounding box center [448, 42] width 15 height 12
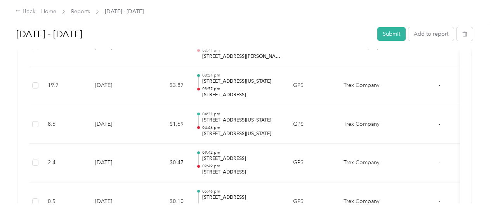
scroll to position [498, 0]
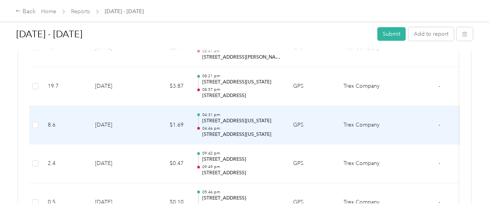
click at [160, 129] on td "$1.69" at bounding box center [166, 125] width 47 height 39
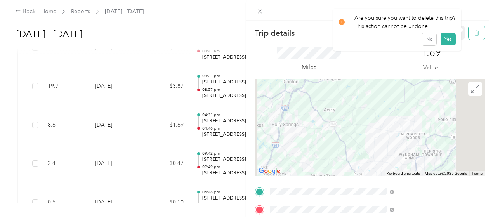
click at [474, 34] on icon "button" at bounding box center [476, 33] width 5 height 5
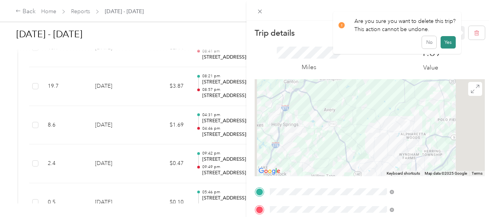
click at [446, 41] on button "Yes" at bounding box center [448, 42] width 15 height 12
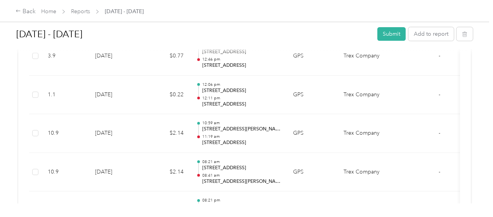
scroll to position [358, 0]
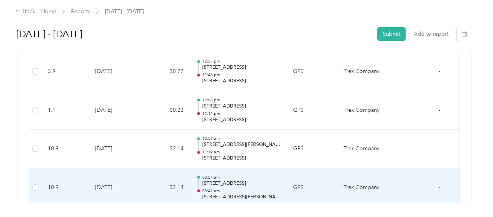
click at [150, 177] on td "$2.14" at bounding box center [166, 187] width 47 height 39
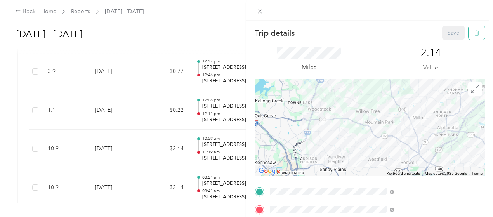
click at [474, 35] on icon "button" at bounding box center [476, 32] width 5 height 5
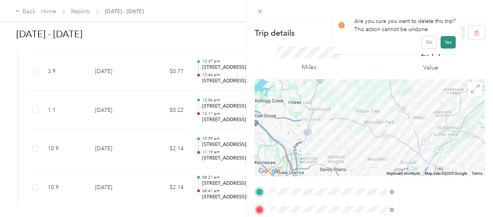
click at [447, 41] on button "Yes" at bounding box center [448, 42] width 15 height 12
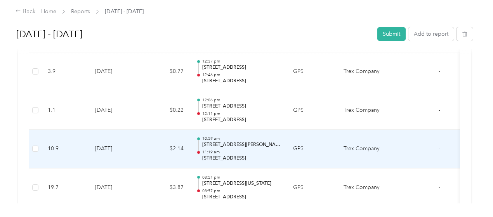
click at [144, 142] on td "$2.14" at bounding box center [166, 149] width 47 height 39
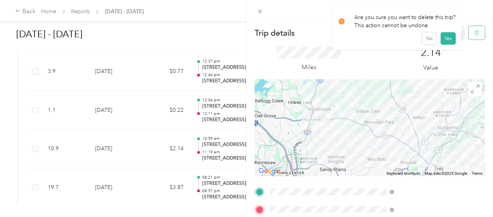
click at [477, 33] on icon "button" at bounding box center [477, 33] width 0 height 2
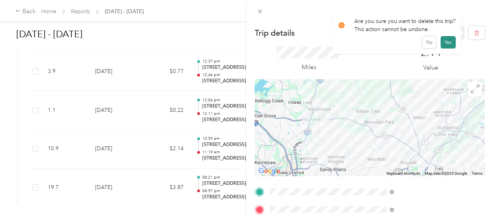
click at [447, 38] on button "Yes" at bounding box center [448, 42] width 15 height 12
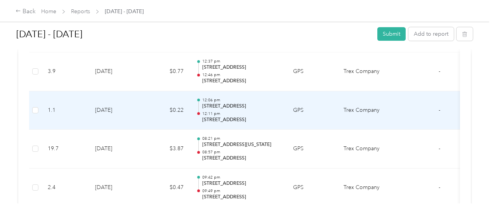
click at [159, 101] on td "$0.22" at bounding box center [166, 110] width 47 height 39
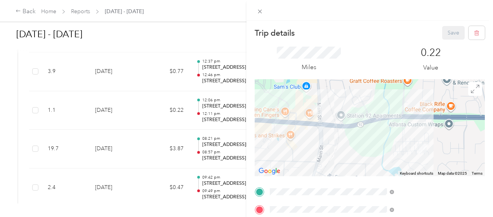
click at [141, 110] on div "Trip details Save This trip cannot be edited because it is either under review,…" at bounding box center [246, 108] width 493 height 217
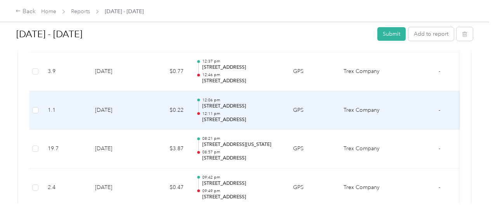
click at [150, 103] on td "$0.22" at bounding box center [166, 110] width 47 height 39
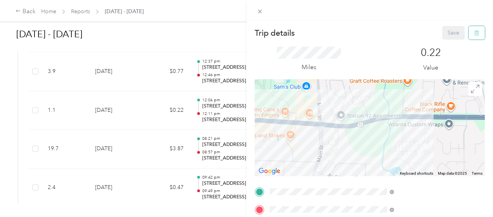
click at [474, 32] on icon "button" at bounding box center [476, 32] width 5 height 5
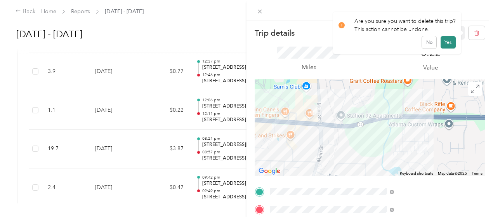
click at [450, 41] on button "Yes" at bounding box center [448, 42] width 15 height 12
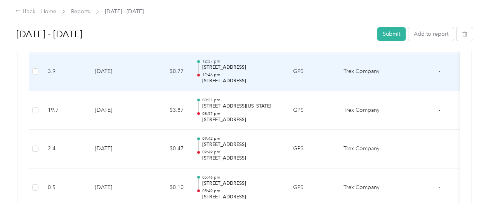
click at [158, 80] on td "$0.77" at bounding box center [166, 71] width 47 height 39
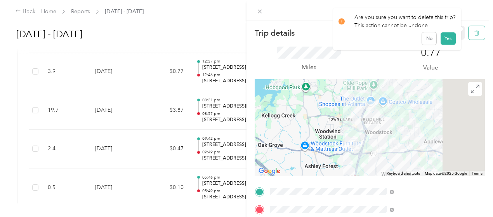
click at [474, 33] on icon "button" at bounding box center [476, 32] width 5 height 5
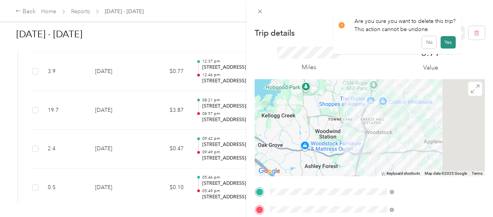
click at [444, 43] on button "Yes" at bounding box center [448, 42] width 15 height 12
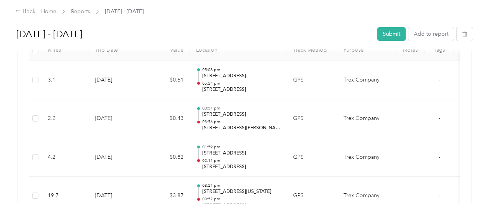
scroll to position [218, 0]
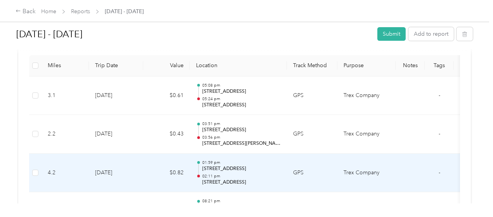
click at [141, 165] on td "[DATE]" at bounding box center [116, 173] width 54 height 39
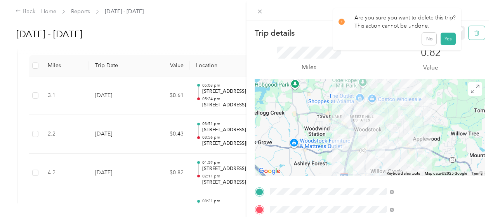
click at [474, 35] on icon "button" at bounding box center [476, 32] width 5 height 5
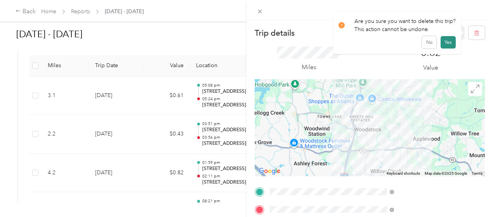
click at [450, 40] on button "Yes" at bounding box center [448, 42] width 15 height 12
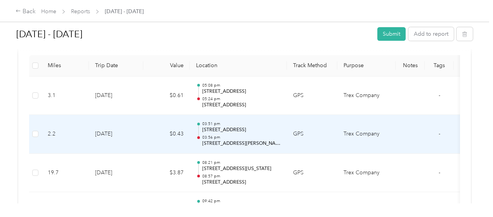
click at [135, 141] on td "[DATE]" at bounding box center [116, 134] width 54 height 39
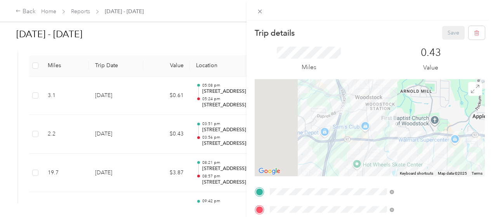
click at [142, 135] on div "Trip details Save This trip cannot be edited because it is either under review,…" at bounding box center [246, 108] width 493 height 217
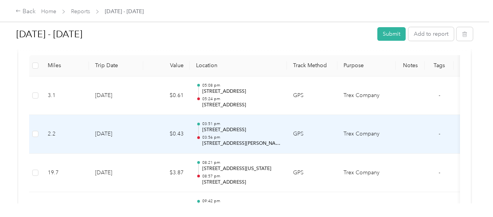
click at [142, 135] on td "[DATE]" at bounding box center [116, 134] width 54 height 39
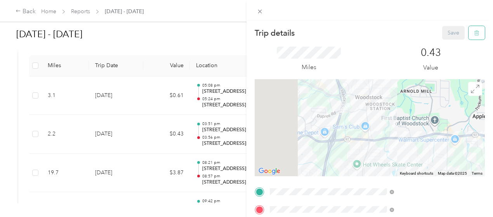
click at [474, 33] on icon "button" at bounding box center [476, 33] width 5 height 5
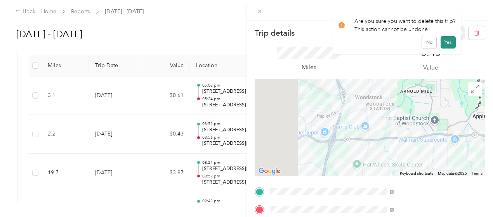
click at [448, 42] on button "Yes" at bounding box center [448, 42] width 15 height 12
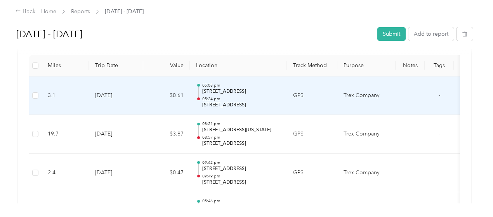
click at [148, 94] on td "$0.61" at bounding box center [166, 95] width 47 height 39
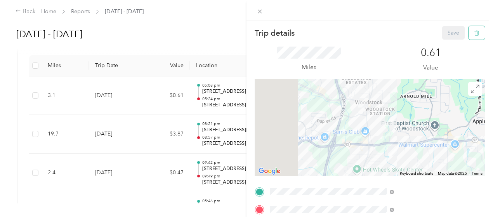
click at [474, 33] on icon "button" at bounding box center [476, 32] width 5 height 5
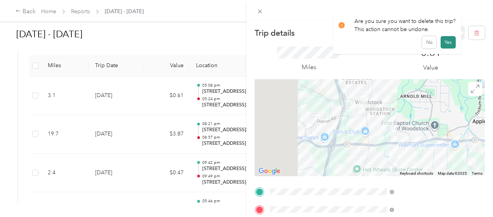
click at [443, 40] on button "Yes" at bounding box center [448, 42] width 15 height 12
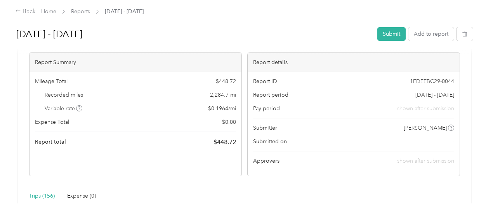
scroll to position [78, 0]
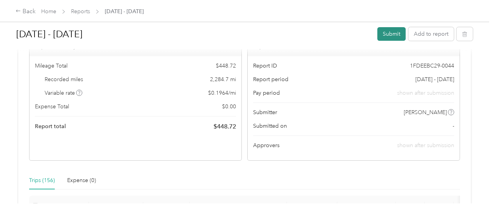
click at [392, 33] on button "Submit" at bounding box center [391, 34] width 28 height 14
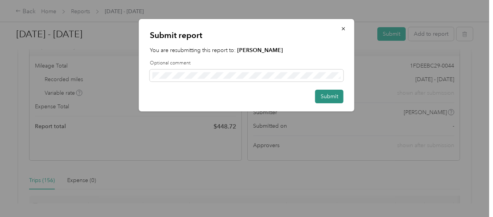
click at [334, 92] on button "Submit" at bounding box center [329, 97] width 28 height 14
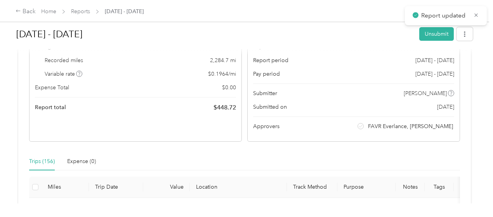
scroll to position [59, 0]
